Goal: Communication & Community: Answer question/provide support

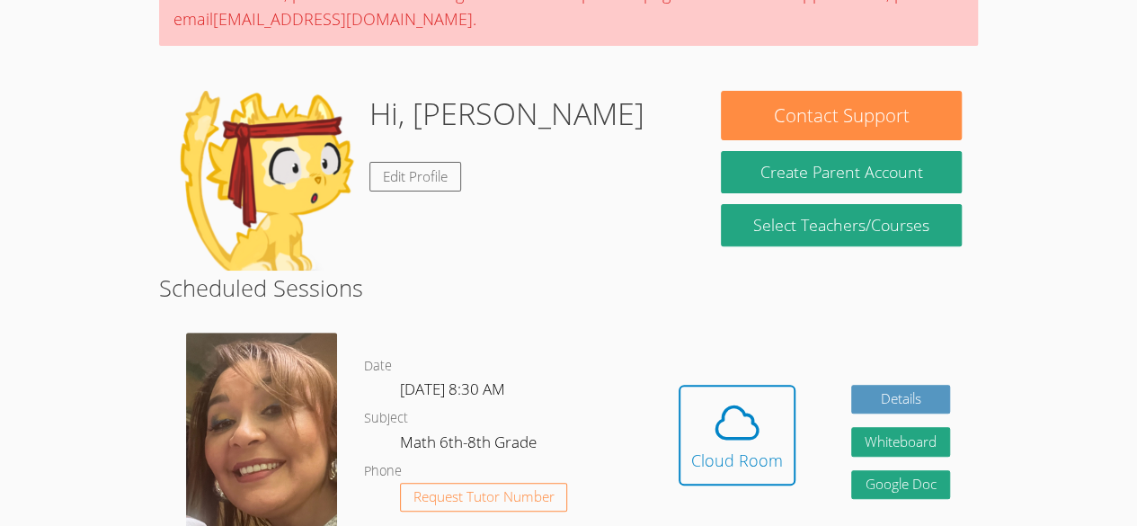
scroll to position [203, 0]
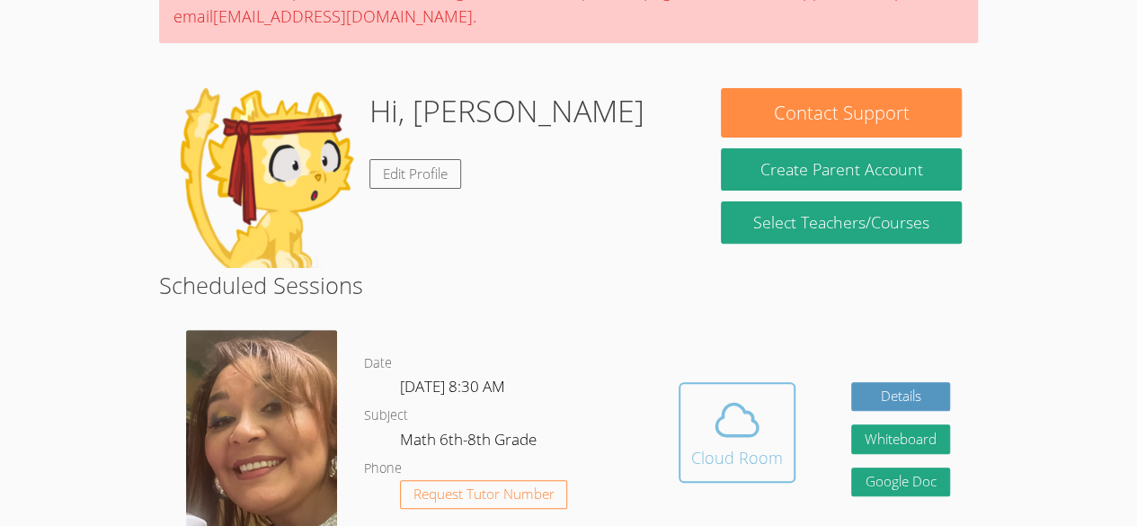
click at [692, 413] on span at bounding box center [737, 420] width 92 height 50
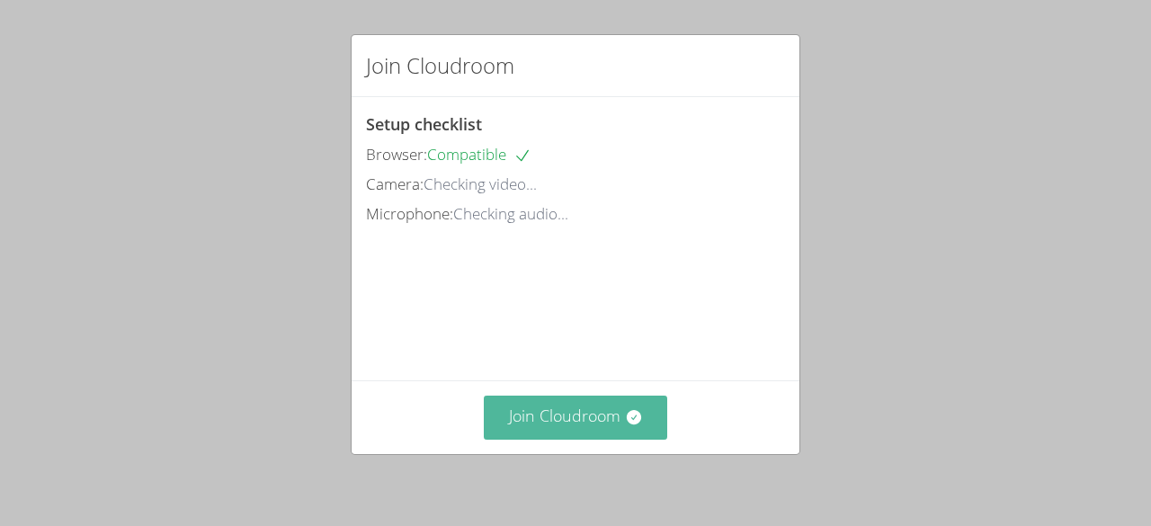
click at [610, 411] on button "Join Cloudroom" at bounding box center [576, 418] width 184 height 44
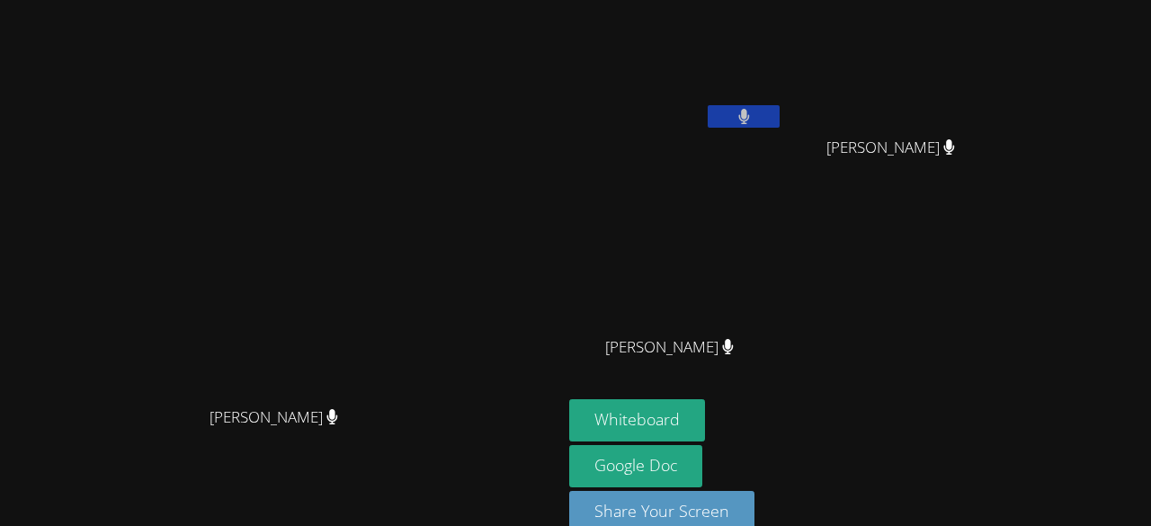
click at [783, 100] on video at bounding box center [676, 67] width 214 height 120
click at [779, 121] on button at bounding box center [744, 116] width 72 height 22
click at [416, 373] on video at bounding box center [282, 243] width 270 height 308
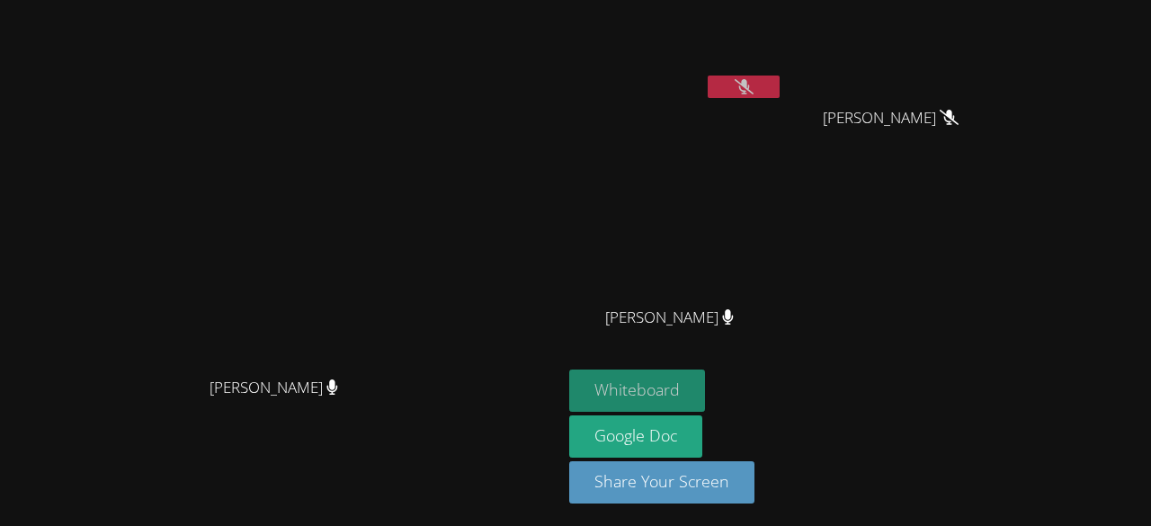
click at [705, 393] on button "Whiteboard" at bounding box center [637, 391] width 136 height 42
click at [779, 91] on button at bounding box center [744, 87] width 72 height 22
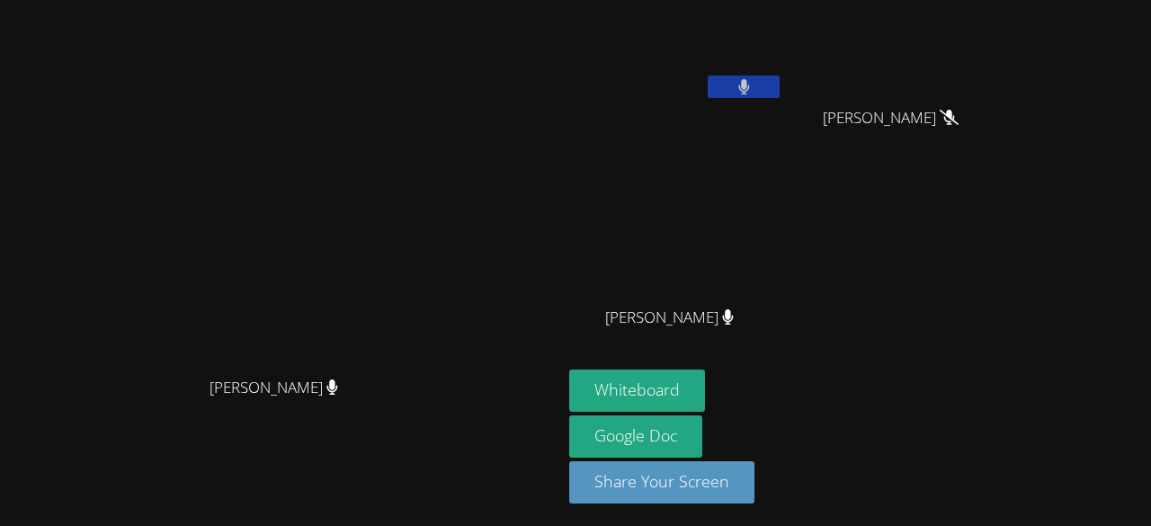
click at [779, 85] on button at bounding box center [744, 87] width 72 height 22
click at [779, 92] on button at bounding box center [744, 87] width 72 height 22
click at [779, 88] on button at bounding box center [744, 87] width 72 height 22
click at [753, 84] on icon at bounding box center [744, 86] width 19 height 15
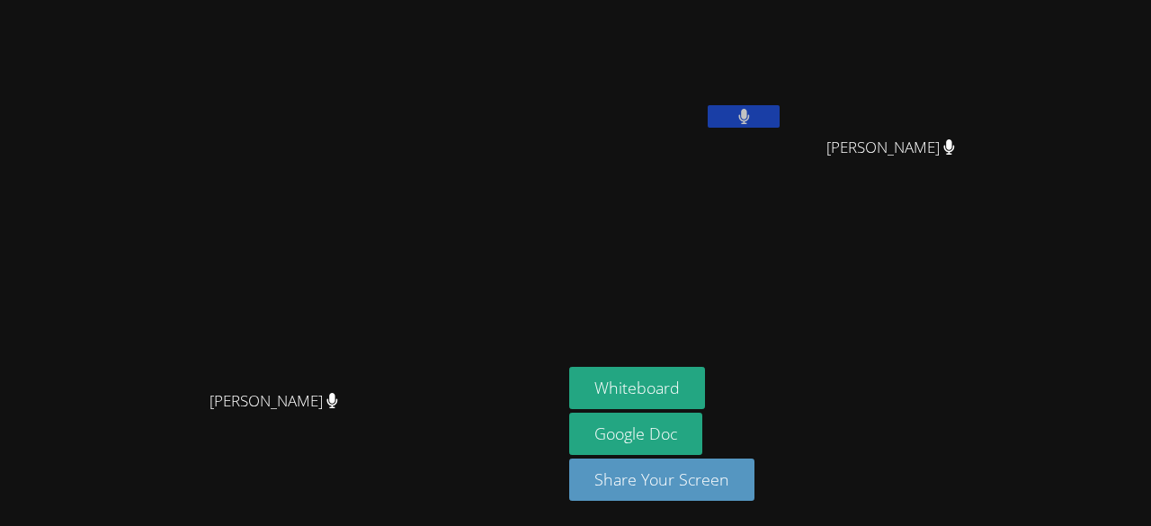
scroll to position [0, 0]
click at [779, 121] on button at bounding box center [744, 116] width 72 height 22
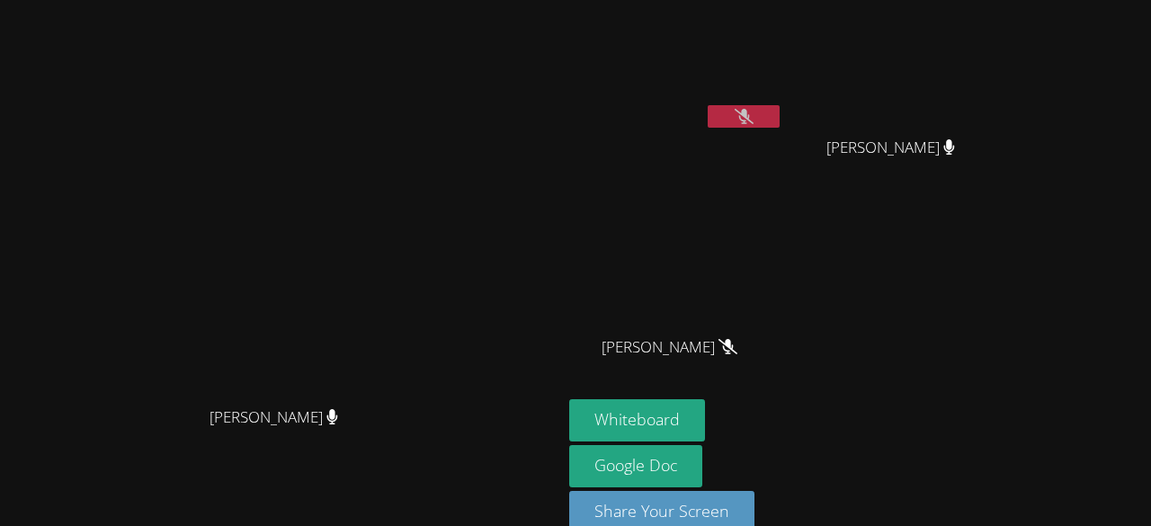
click at [779, 114] on button at bounding box center [744, 116] width 72 height 22
click at [779, 115] on button at bounding box center [744, 116] width 72 height 22
click at [753, 116] on icon at bounding box center [744, 116] width 19 height 15
click at [779, 129] on div at bounding box center [744, 118] width 72 height 27
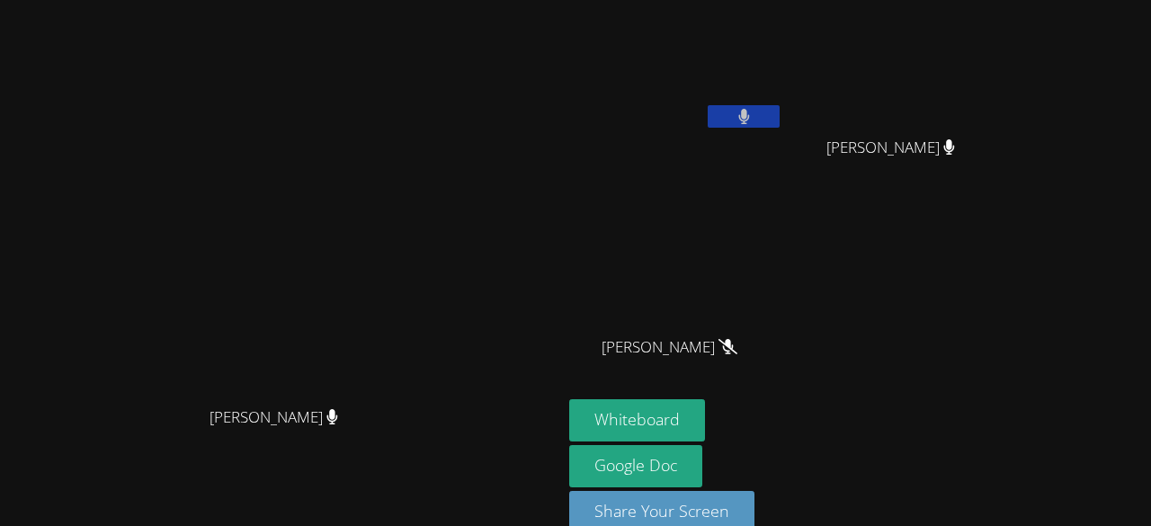
click at [779, 116] on button at bounding box center [744, 116] width 72 height 22
click at [783, 93] on video at bounding box center [676, 67] width 214 height 120
click at [753, 116] on icon at bounding box center [744, 116] width 19 height 15
click at [750, 109] on icon at bounding box center [744, 116] width 12 height 15
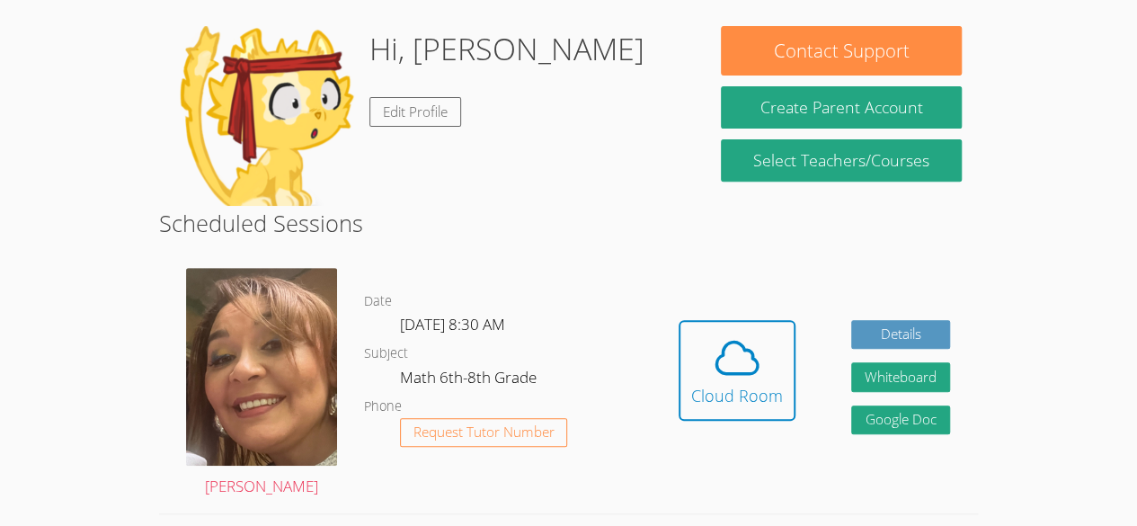
scroll to position [269, 0]
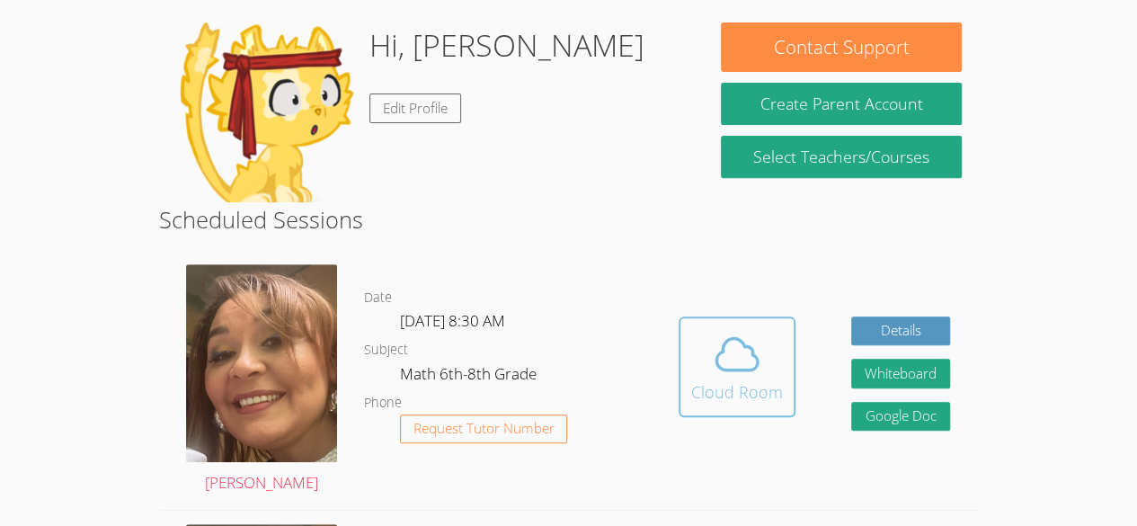
click at [766, 377] on span at bounding box center [737, 354] width 92 height 50
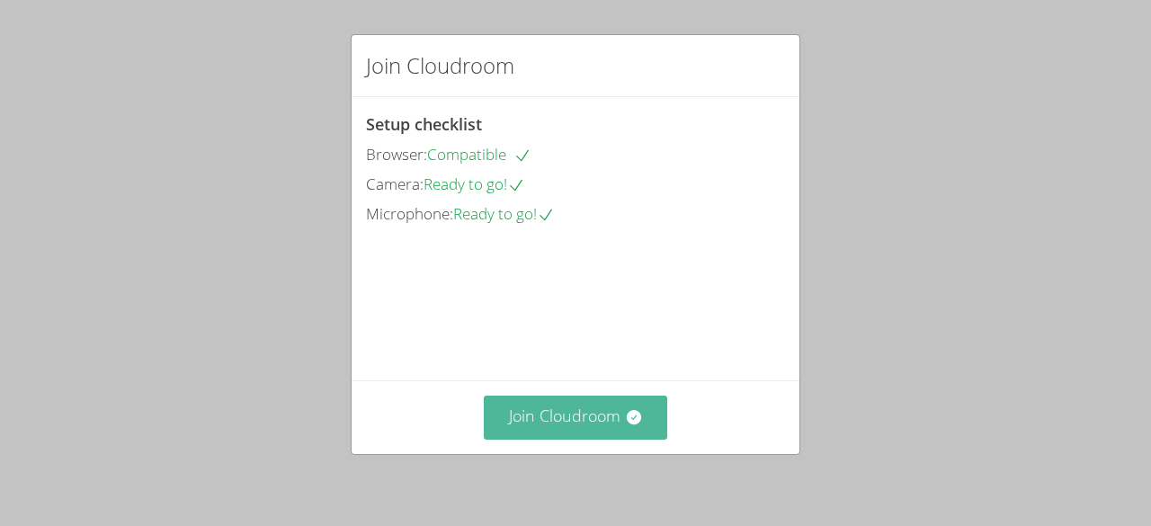
click at [523, 436] on button "Join Cloudroom" at bounding box center [576, 418] width 184 height 44
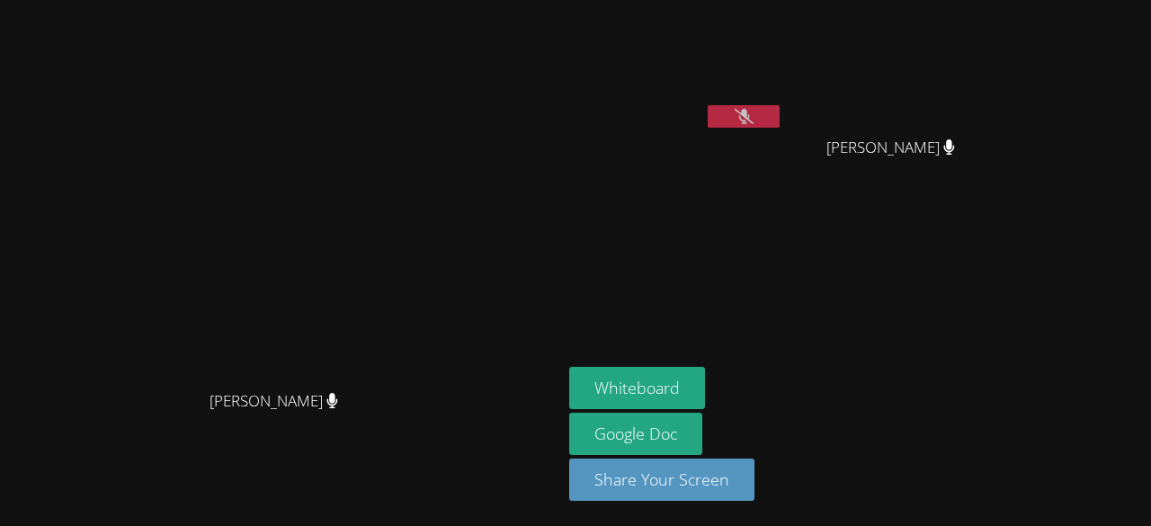
click at [779, 127] on button at bounding box center [744, 116] width 72 height 22
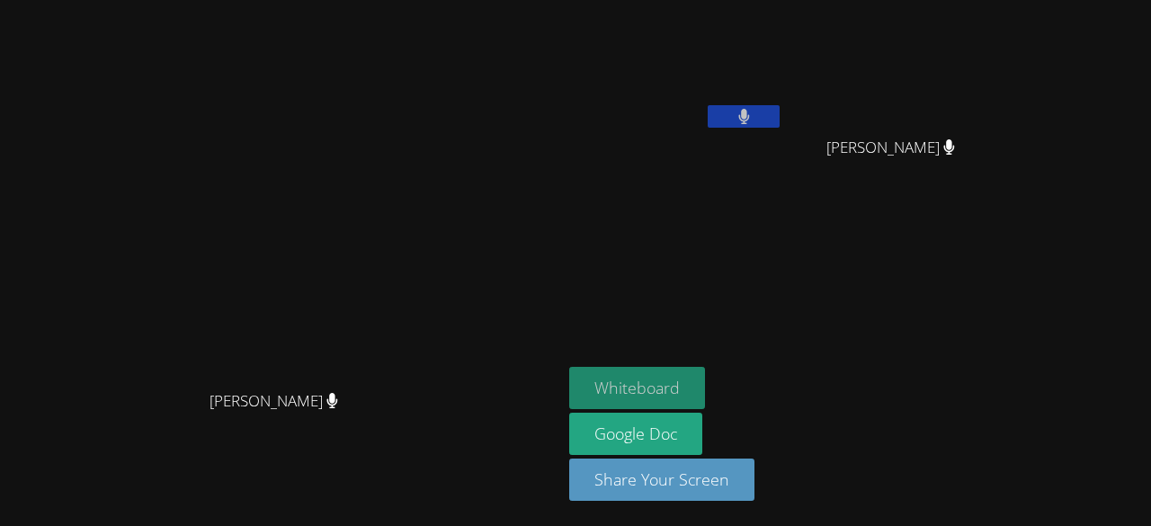
click at [705, 382] on button "Whiteboard" at bounding box center [637, 388] width 136 height 42
click at [779, 117] on button at bounding box center [744, 116] width 72 height 22
